Goal: Task Accomplishment & Management: Delete Inspection

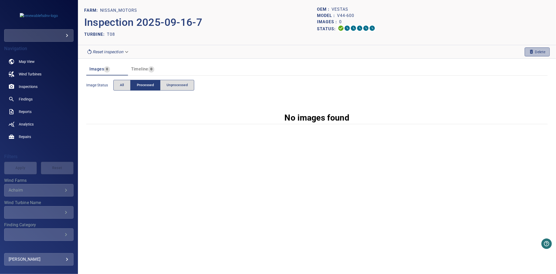
click at [538, 52] on span "Delete" at bounding box center [537, 52] width 17 height 6
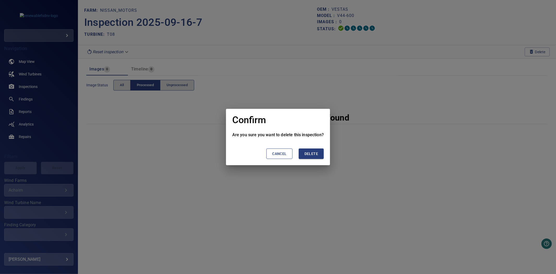
click at [316, 153] on span "Delete" at bounding box center [311, 153] width 14 height 7
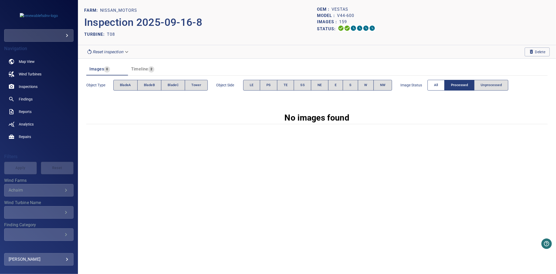
click at [444, 84] on button "All" at bounding box center [435, 85] width 17 height 11
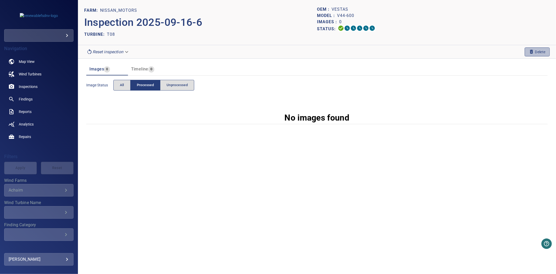
click at [532, 54] on span "button" at bounding box center [531, 52] width 5 height 6
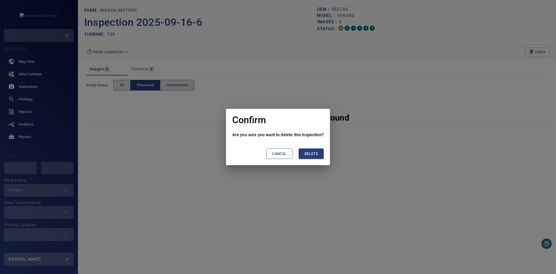
click at [315, 156] on span "Delete" at bounding box center [311, 153] width 14 height 7
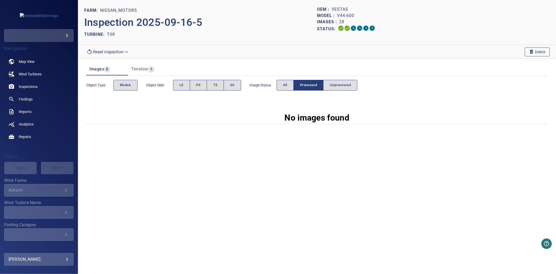
click at [544, 51] on span "Delete" at bounding box center [537, 52] width 17 height 6
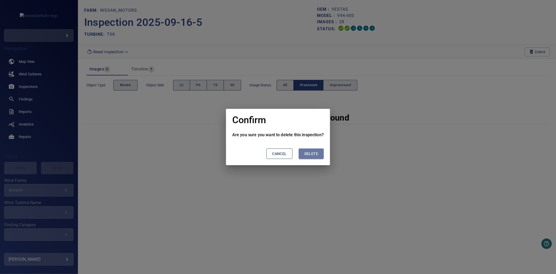
click at [312, 152] on span "Delete" at bounding box center [311, 153] width 14 height 7
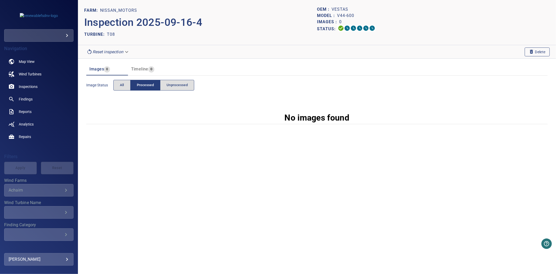
click at [536, 51] on span "Delete" at bounding box center [537, 52] width 17 height 6
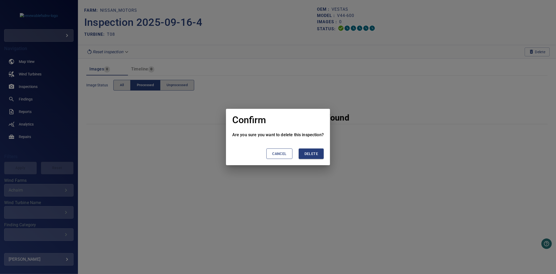
click at [313, 153] on span "Delete" at bounding box center [311, 153] width 14 height 7
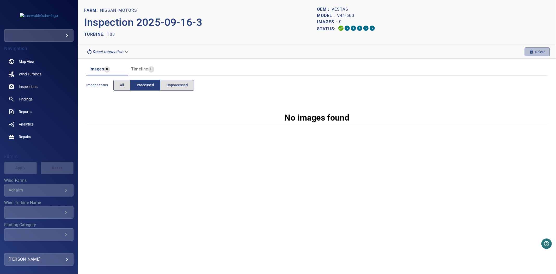
click at [530, 55] on button "Delete" at bounding box center [537, 51] width 25 height 9
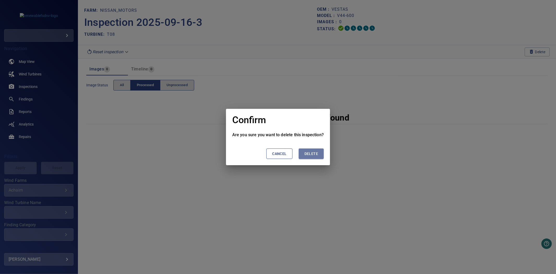
click at [322, 153] on button "Delete" at bounding box center [311, 153] width 25 height 11
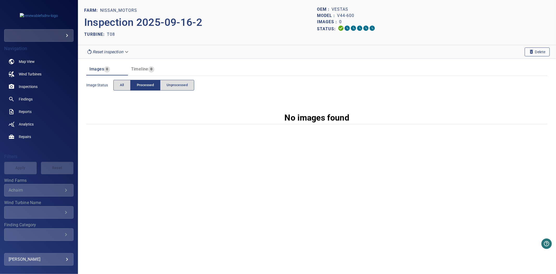
click at [528, 48] on button "Delete" at bounding box center [537, 51] width 25 height 9
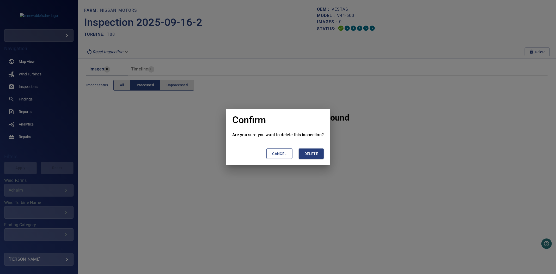
click at [320, 155] on button "Delete" at bounding box center [311, 153] width 25 height 11
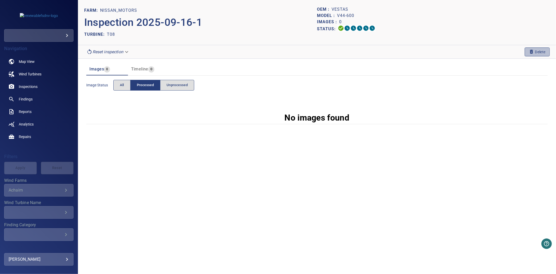
click at [527, 52] on button "Delete" at bounding box center [537, 51] width 25 height 9
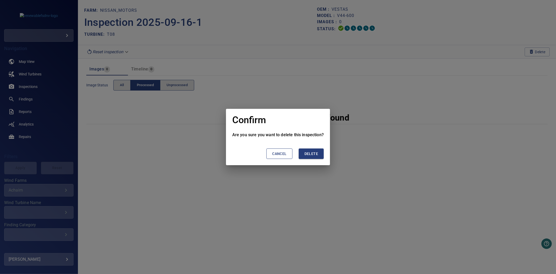
click at [317, 155] on span "Delete" at bounding box center [311, 153] width 14 height 7
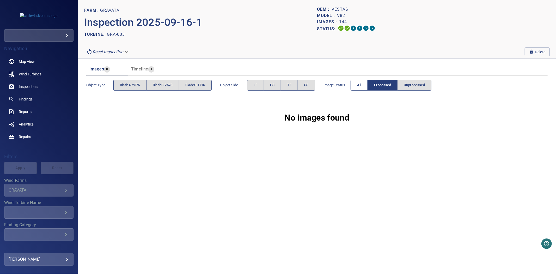
click at [363, 89] on button "All" at bounding box center [358, 85] width 17 height 11
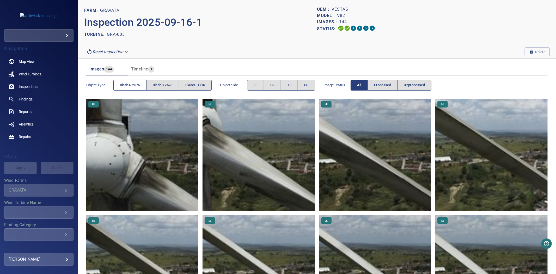
click at [135, 88] on button "bladeA-2575" at bounding box center [129, 85] width 33 height 11
click at [161, 85] on span "bladeB-2573" at bounding box center [163, 85] width 20 height 6
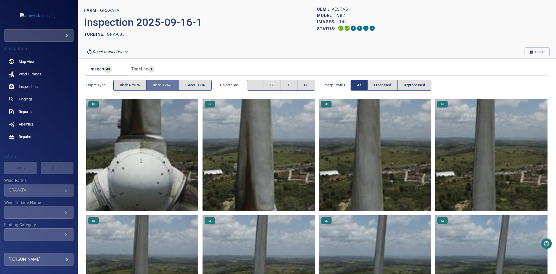
click at [161, 85] on span "bladeB-2573" at bounding box center [163, 85] width 20 height 6
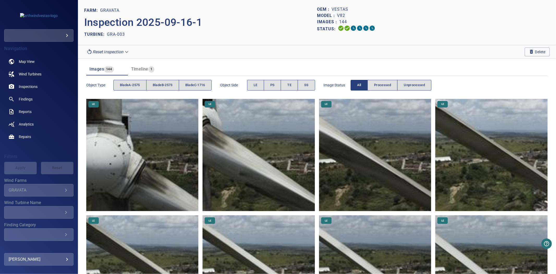
click at [198, 84] on span "bladeC-1716" at bounding box center [195, 85] width 20 height 6
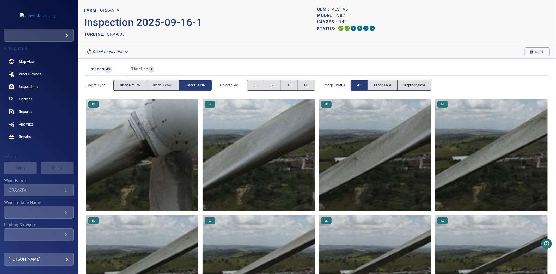
click at [198, 84] on span "bladeC-1716" at bounding box center [195, 85] width 20 height 6
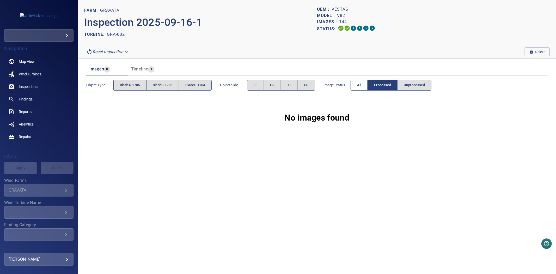
click at [353, 87] on button "All" at bounding box center [358, 85] width 17 height 11
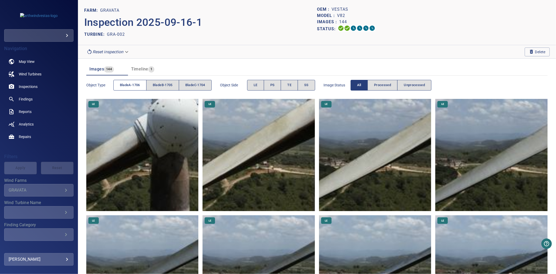
click at [137, 84] on span "bladeA-1706" at bounding box center [130, 85] width 20 height 6
click at [173, 84] on span "bladeB-1705" at bounding box center [163, 85] width 20 height 6
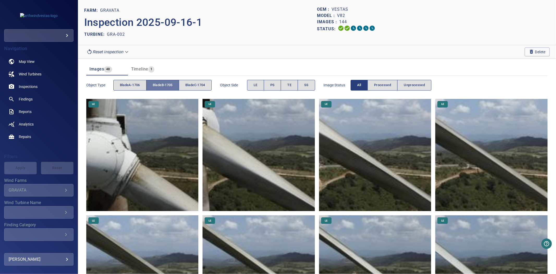
click at [173, 84] on span "bladeB-1705" at bounding box center [163, 85] width 20 height 6
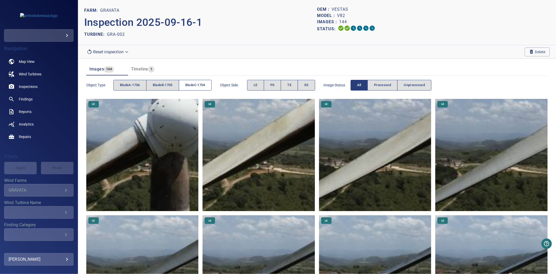
click at [195, 84] on span "bladeC-1704" at bounding box center [195, 85] width 20 height 6
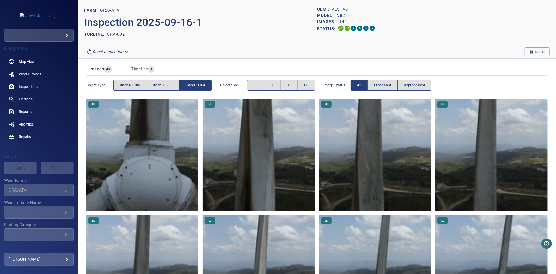
click at [195, 84] on span "bladeC-1704" at bounding box center [195, 85] width 20 height 6
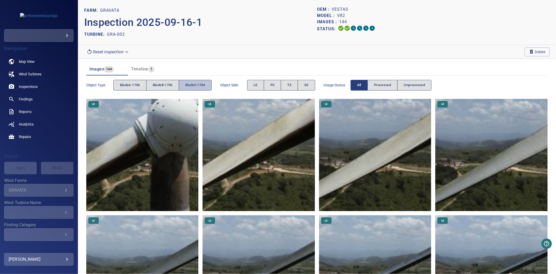
click at [189, 83] on span "bladeC-1704" at bounding box center [195, 85] width 20 height 6
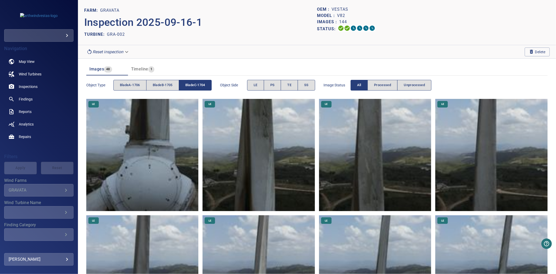
click at [189, 83] on span "bladeC-1704" at bounding box center [195, 85] width 20 height 6
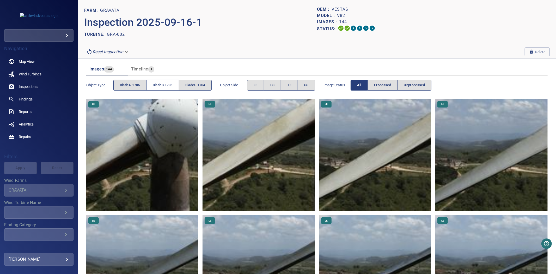
click at [161, 82] on span "bladeB-1705" at bounding box center [163, 85] width 20 height 6
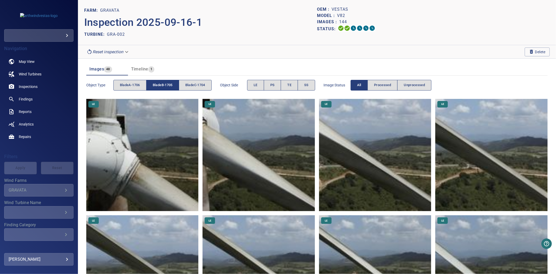
click at [161, 82] on span "bladeB-1705" at bounding box center [163, 85] width 20 height 6
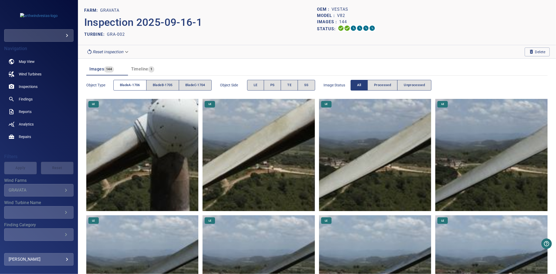
click at [135, 82] on span "bladeA-1706" at bounding box center [130, 85] width 20 height 6
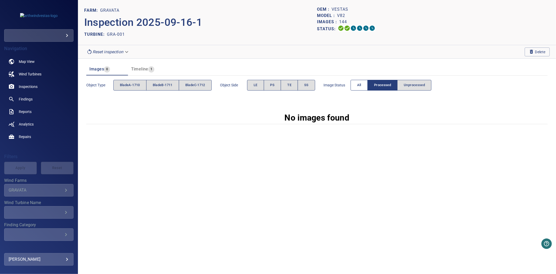
click at [360, 85] on span "All" at bounding box center [359, 85] width 4 height 6
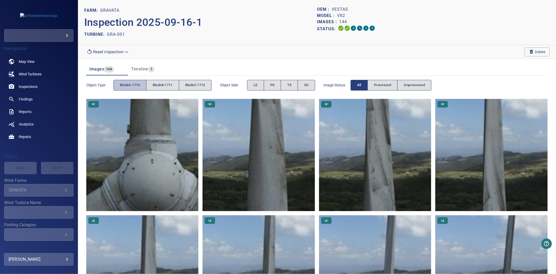
click at [134, 88] on span "bladeA-1710" at bounding box center [130, 85] width 20 height 6
click at [166, 86] on span "bladeB-1711" at bounding box center [163, 85] width 20 height 6
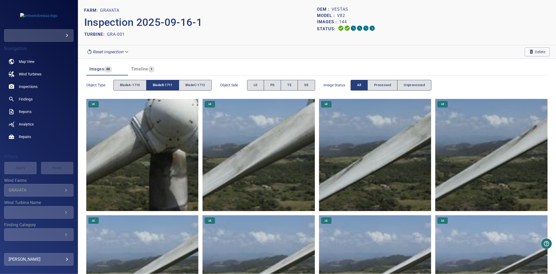
click at [166, 86] on span "bladeB-1711" at bounding box center [163, 85] width 20 height 6
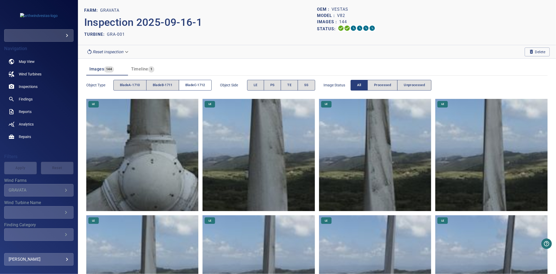
click at [191, 83] on span "bladeC-1712" at bounding box center [195, 85] width 20 height 6
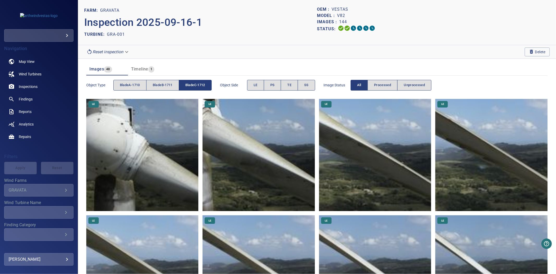
click at [191, 83] on span "bladeC-1712" at bounding box center [195, 85] width 20 height 6
